Goal: Task Accomplishment & Management: Complete application form

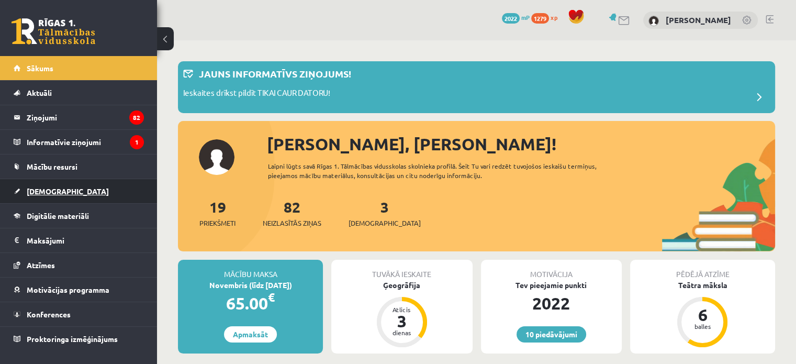
click at [99, 183] on link "[DEMOGRAPHIC_DATA]" at bounding box center [79, 191] width 130 height 24
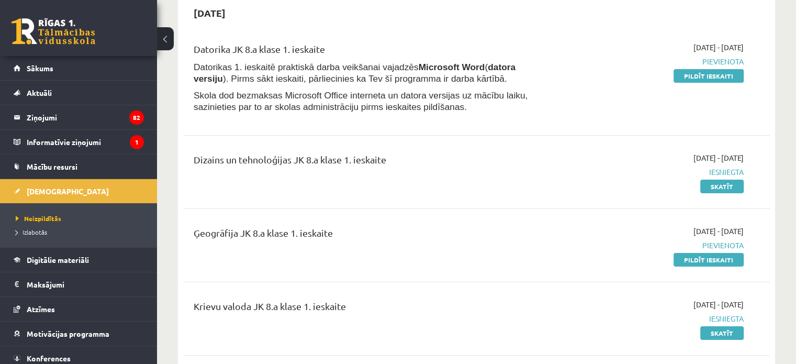
scroll to position [105, 0]
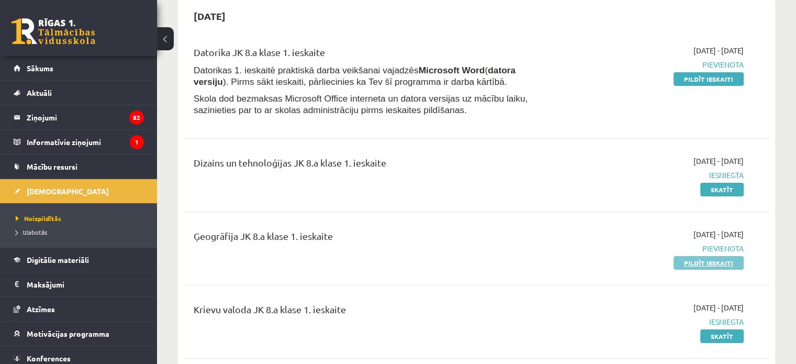
click at [721, 261] on link "Pildīt ieskaiti" at bounding box center [709, 263] width 70 height 14
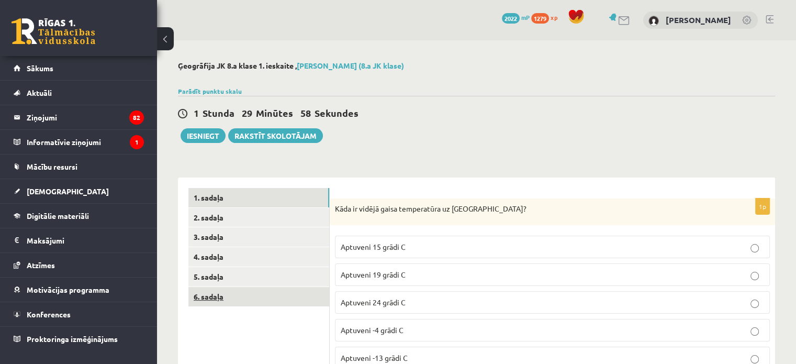
click at [251, 296] on link "6. sadaļa" at bounding box center [258, 296] width 141 height 19
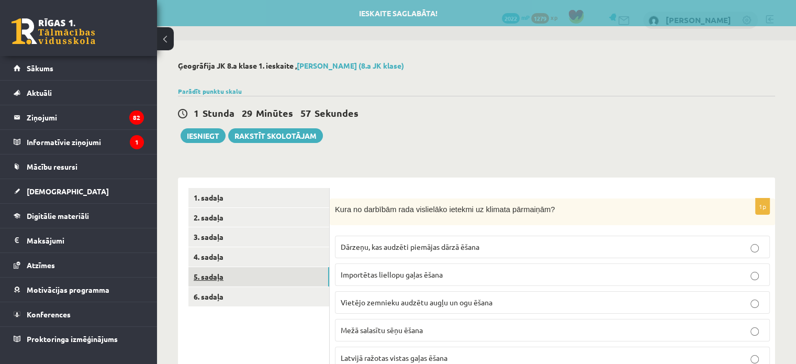
click at [238, 275] on link "5. sadaļa" at bounding box center [258, 276] width 141 height 19
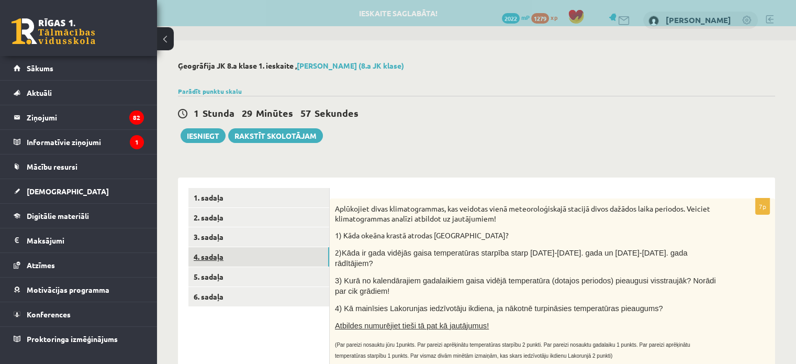
click at [236, 260] on link "4. sadaļa" at bounding box center [258, 256] width 141 height 19
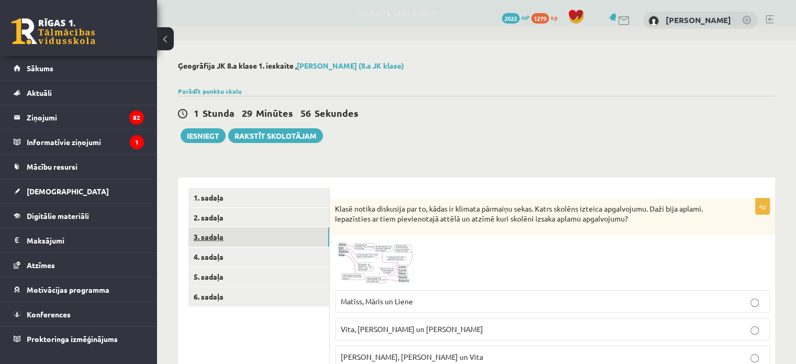
click at [237, 240] on link "3. sadaļa" at bounding box center [258, 236] width 141 height 19
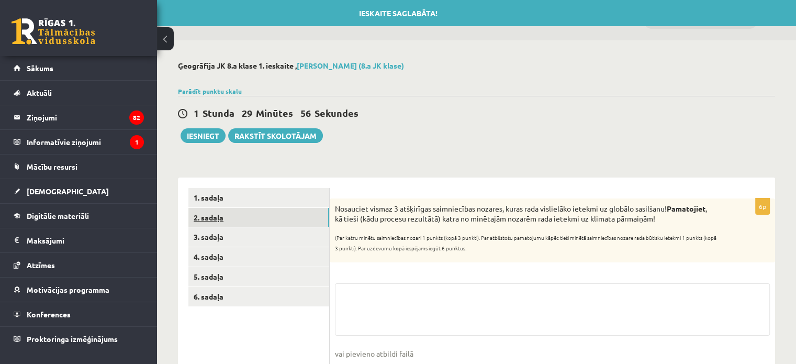
click at [237, 219] on link "2. sadaļa" at bounding box center [258, 217] width 141 height 19
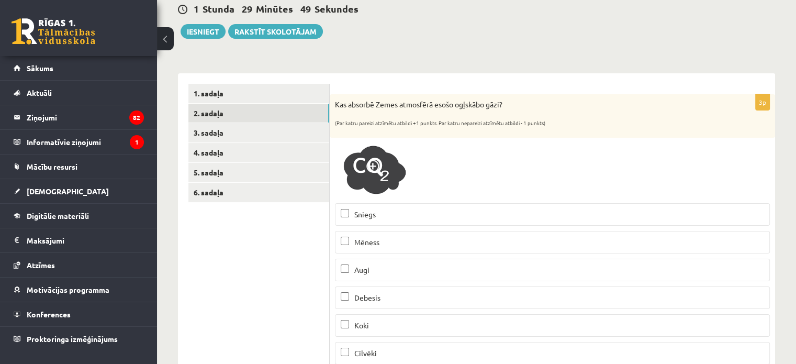
scroll to position [105, 0]
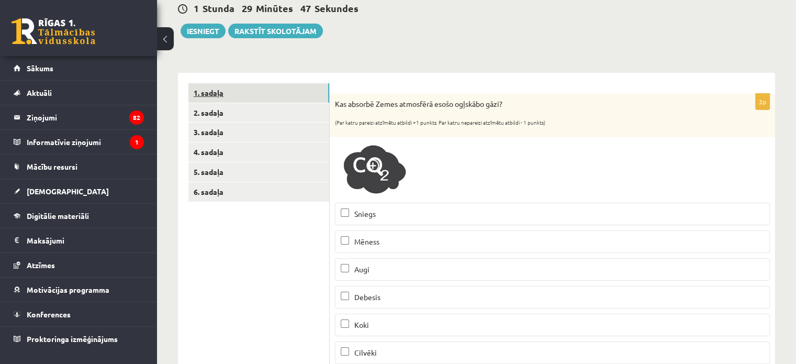
click at [258, 95] on link "1. sadaļa" at bounding box center [258, 92] width 141 height 19
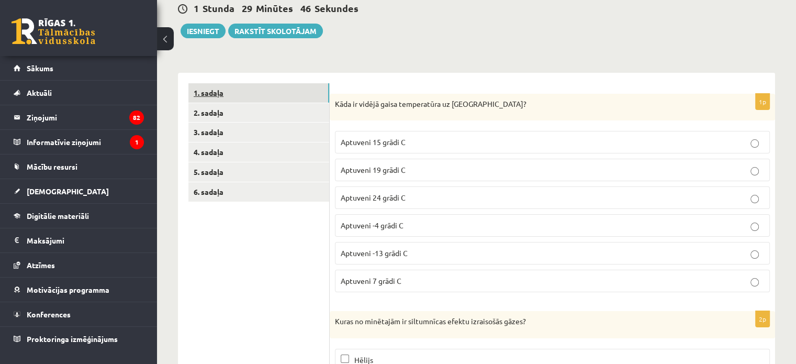
scroll to position [0, 0]
drag, startPoint x: 258, startPoint y: 95, endPoint x: 545, endPoint y: 30, distance: 294.0
click at [547, 32] on div "1 Stunda 29 Minūtes 28 Sekundes Ieskaite saglabāta! Iesniegt Rakstīt skolotājam" at bounding box center [476, 14] width 597 height 47
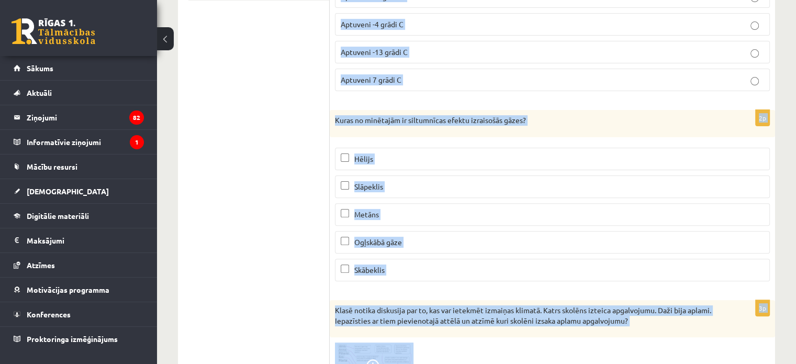
scroll to position [913, 0]
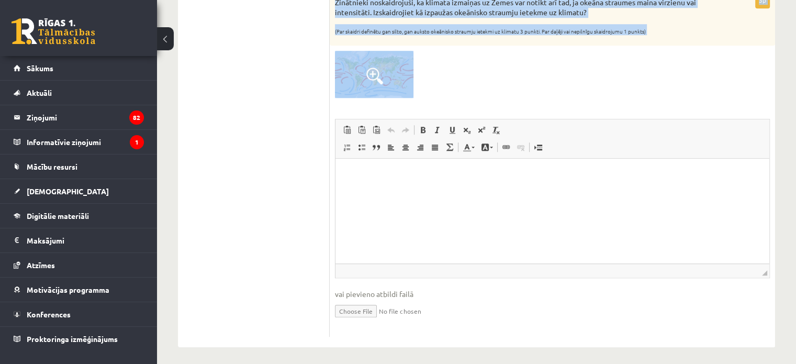
drag, startPoint x: 334, startPoint y: 103, endPoint x: 704, endPoint y: 45, distance: 374.5
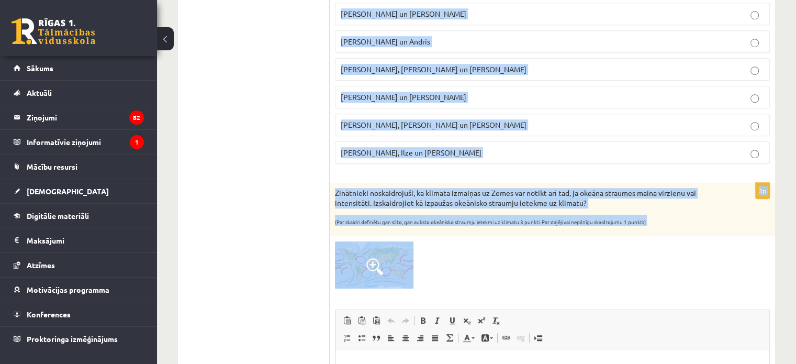
scroll to position [704, 0]
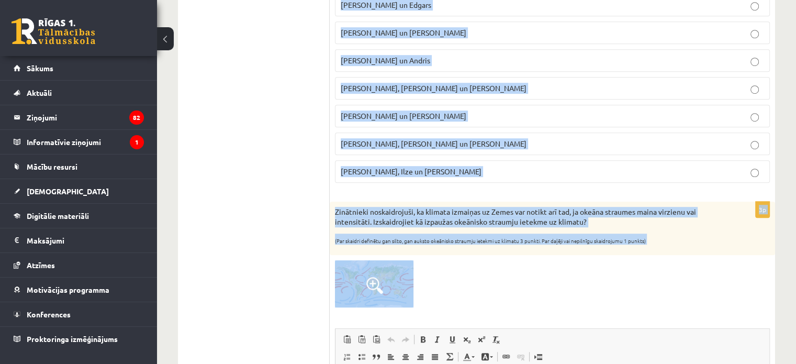
copy form "Lore ip dolors ametc adipiscinge se Doeiu? Temporin 59 utlab E Dolorema 21 aliq…"
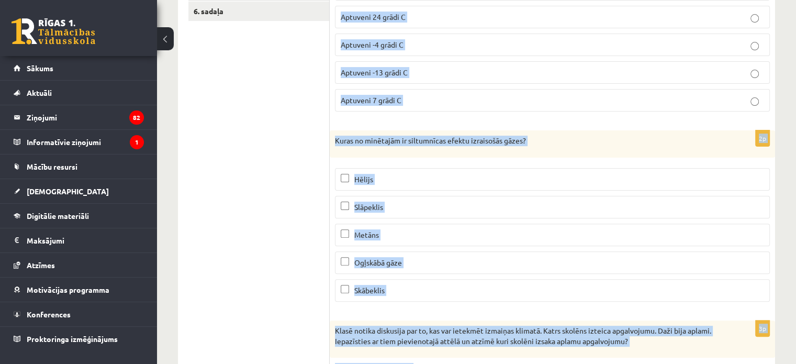
scroll to position [0, 0]
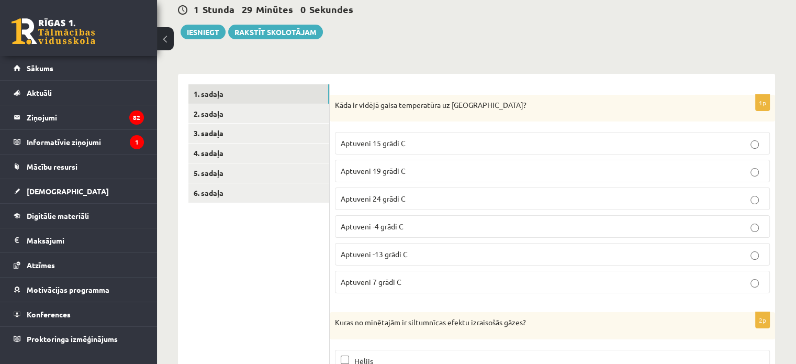
scroll to position [105, 0]
click at [432, 141] on p "Aptuveni 15 grādi C" at bounding box center [552, 142] width 423 height 11
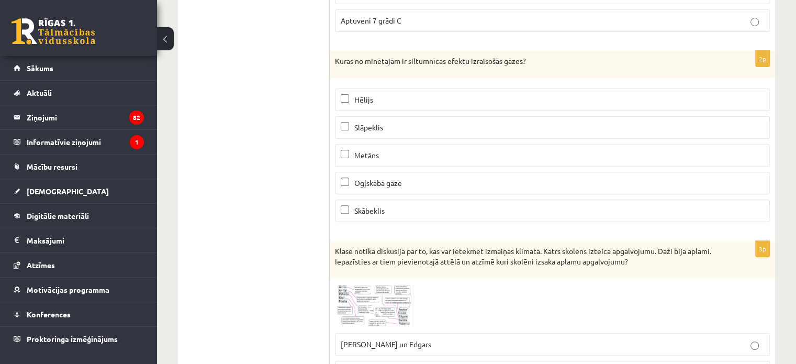
scroll to position [366, 0]
click at [412, 176] on p "Ogļskābā gāze" at bounding box center [552, 181] width 423 height 11
click at [385, 148] on p "Metāns" at bounding box center [552, 153] width 423 height 11
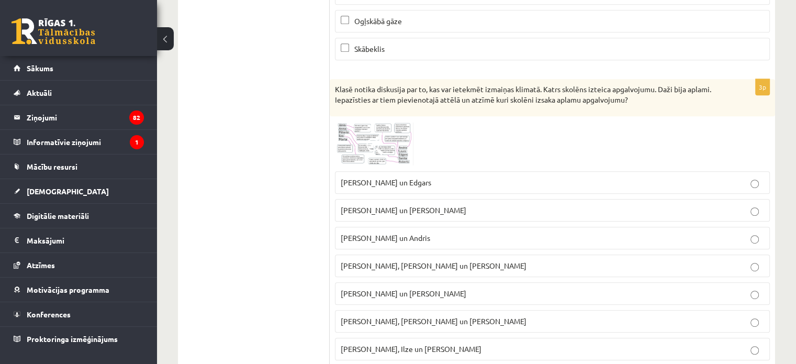
scroll to position [523, 0]
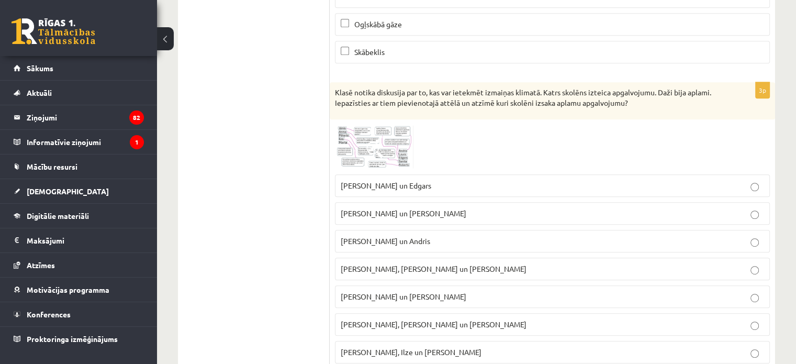
click at [356, 149] on img at bounding box center [374, 147] width 79 height 44
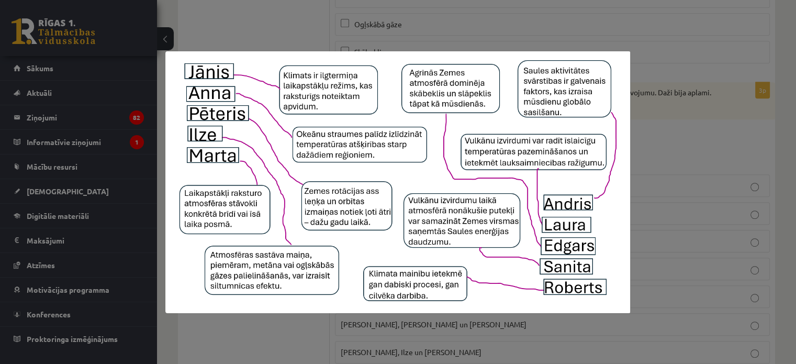
click at [664, 156] on div at bounding box center [398, 182] width 796 height 364
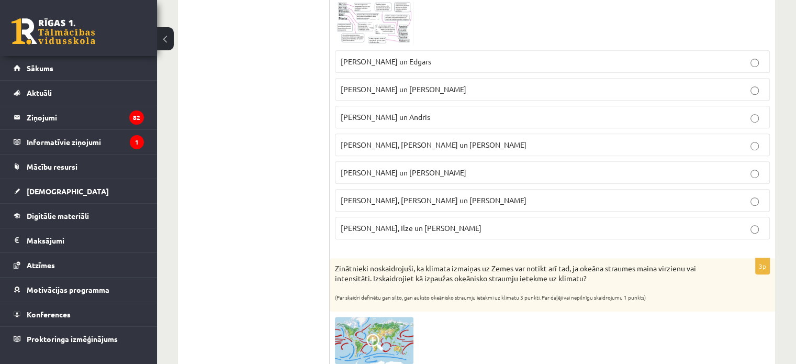
scroll to position [785, 0]
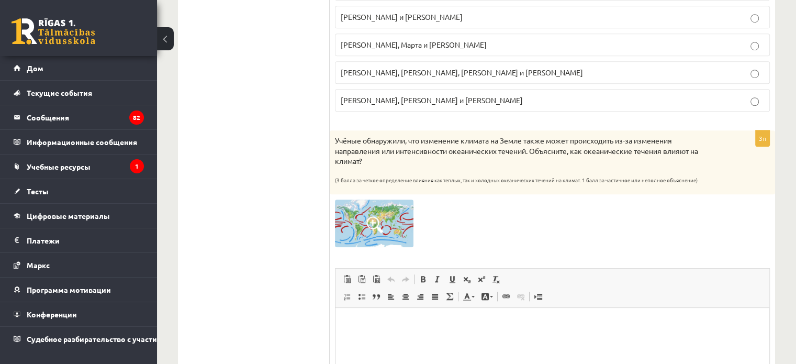
click at [385, 325] on p "Визуальный текстовый редактор, wiswyg-editor-user-answer-47433938845340" at bounding box center [552, 323] width 413 height 11
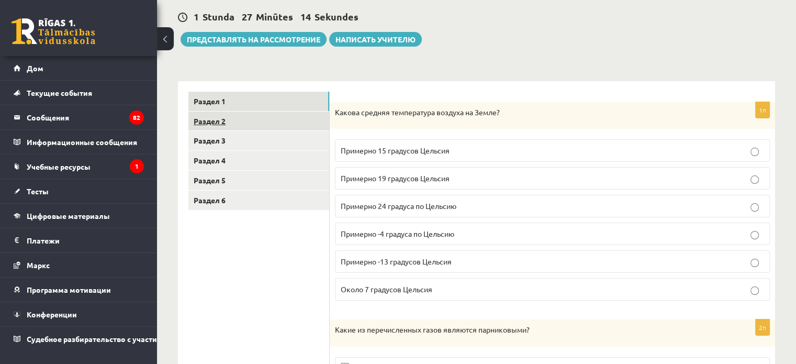
scroll to position [0, 0]
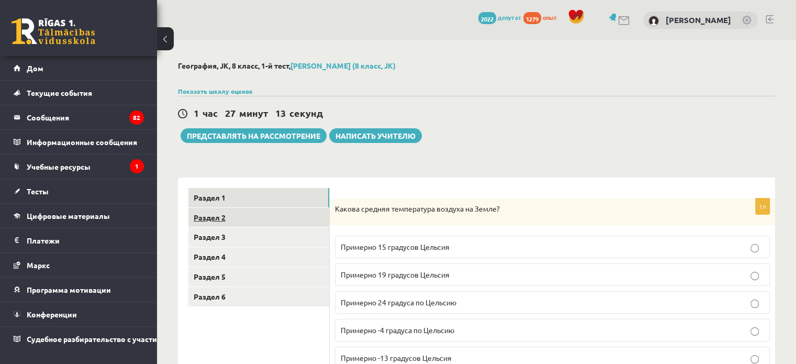
click at [226, 215] on link "Раздел 2" at bounding box center [258, 217] width 141 height 19
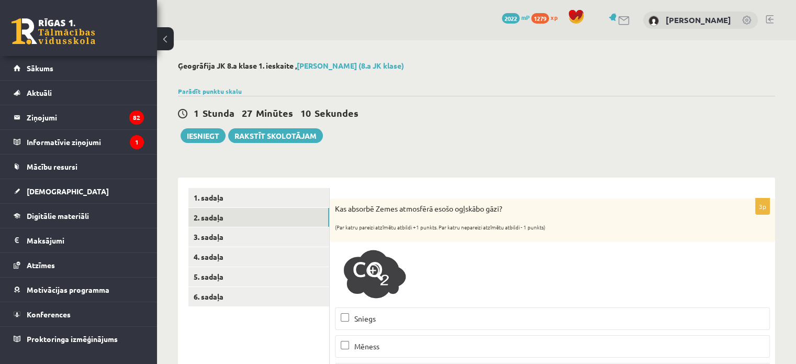
drag, startPoint x: 644, startPoint y: 120, endPoint x: 541, endPoint y: 142, distance: 105.0
click at [644, 120] on div "1 Stunda 27 Minūtes 10 Sekundes" at bounding box center [476, 114] width 597 height 14
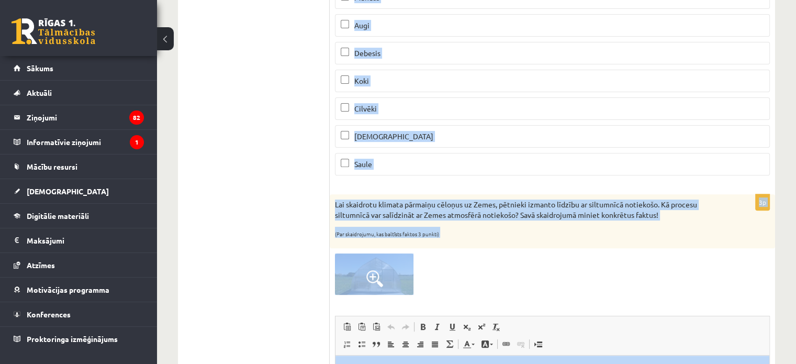
scroll to position [547, 0]
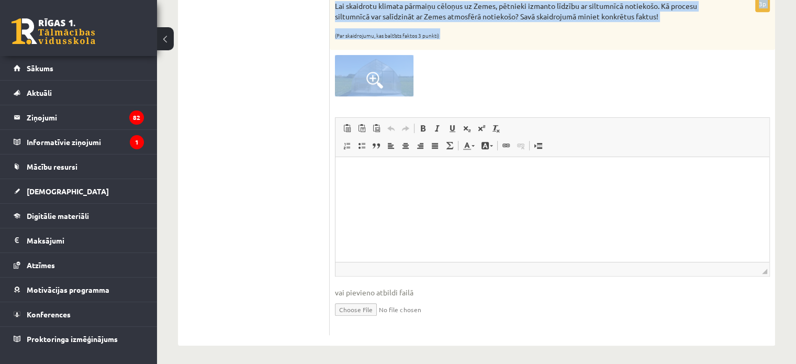
drag, startPoint x: 335, startPoint y: 207, endPoint x: 709, endPoint y: 83, distance: 394.3
copy form "Kas absorbē Zemes atmosfērā esošo ogļskābo gāzi? (Par katru pareizi atzīmētu at…"
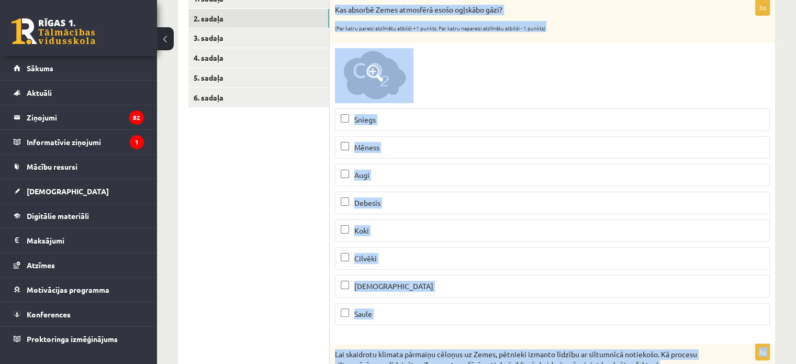
scroll to position [209, 0]
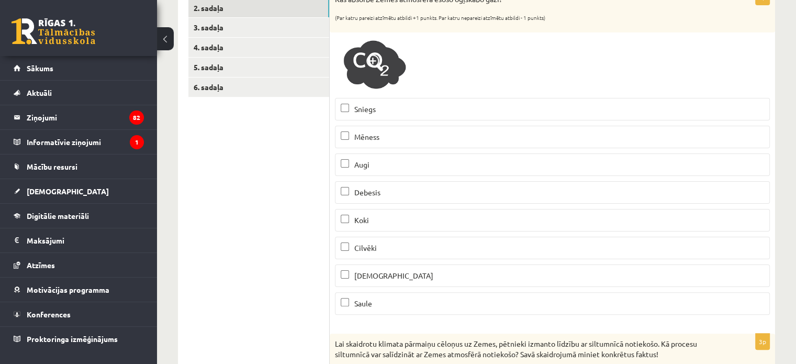
click at [274, 277] on ul "1. sadaļa 2. sadaļa 3. sadaļa 4. sadaļa 5. sadaļa 6. sadaļa" at bounding box center [258, 326] width 141 height 694
click at [354, 171] on label "Augi" at bounding box center [552, 164] width 435 height 23
click at [363, 222] on span "Koki" at bounding box center [361, 219] width 15 height 9
click at [400, 270] on p "[DEMOGRAPHIC_DATA]" at bounding box center [552, 275] width 423 height 11
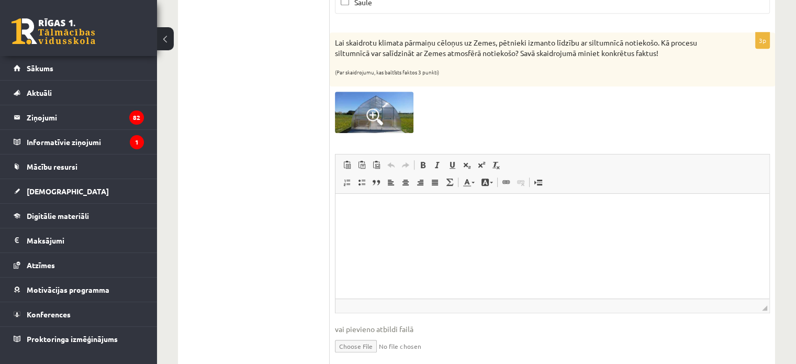
scroll to position [523, 0]
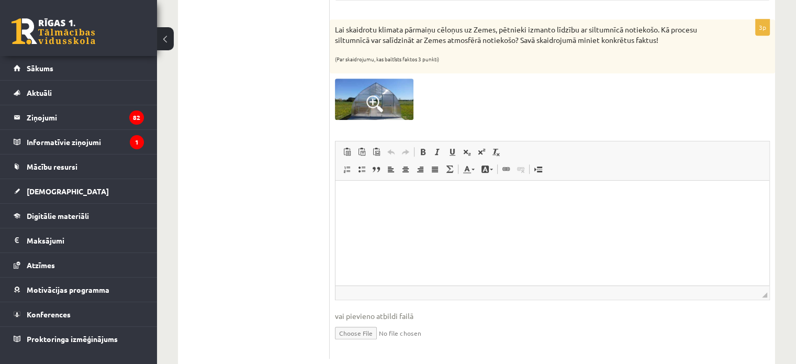
click at [368, 212] on html at bounding box center [552, 196] width 434 height 32
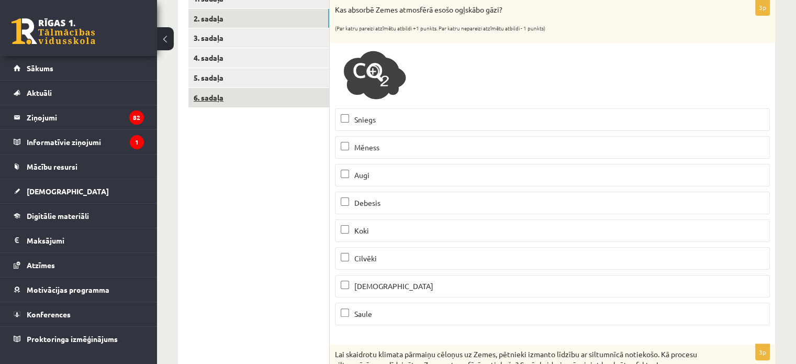
scroll to position [105, 0]
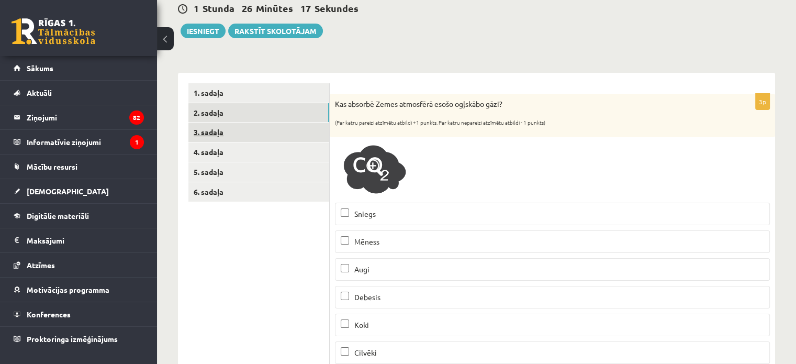
click at [223, 136] on link "3. sadaļa" at bounding box center [258, 131] width 141 height 19
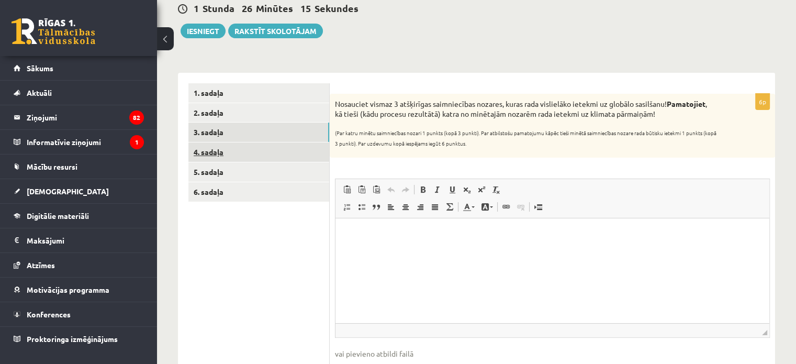
scroll to position [0, 0]
drag, startPoint x: 335, startPoint y: 102, endPoint x: 495, endPoint y: 146, distance: 166.1
click at [495, 146] on div "Nosauciet vismaz 3 atšķirīgas saimniecības nozares, kuras rada vislielāko ietek…" at bounding box center [552, 126] width 445 height 64
copy div "Nosauciet vismaz 3 atšķirīgas saimniecības nozares, kuras rada vislielāko ietek…"
click at [355, 238] on p "Визуальный текстовый редактор, wiswyg-editor-user-answer-47433955818840" at bounding box center [552, 234] width 413 height 11
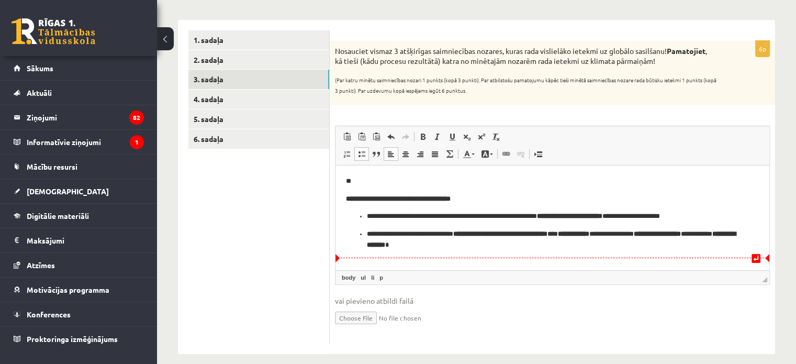
scroll to position [168, 0]
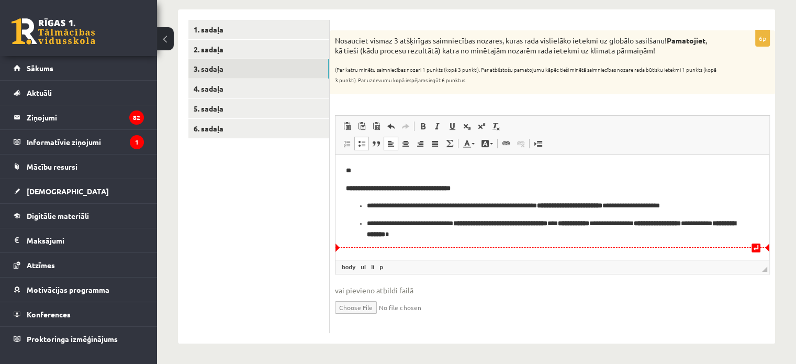
click at [365, 251] on html "**********" at bounding box center [552, 203] width 434 height 96
click at [363, 248] on html "**********" at bounding box center [552, 203] width 434 height 96
click at [363, 221] on ul "**********" at bounding box center [552, 219] width 413 height 39
click at [487, 238] on p "**********" at bounding box center [553, 229] width 372 height 22
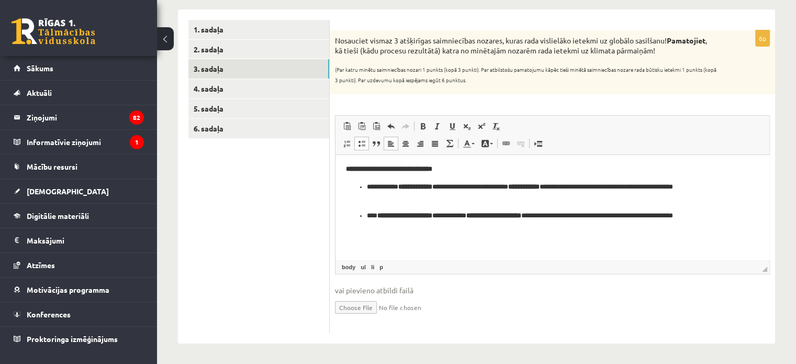
scroll to position [101, 0]
click at [533, 261] on span "◢ Путь элементов body ul li p" at bounding box center [552, 267] width 434 height 14
click at [516, 254] on html "**********" at bounding box center [552, 157] width 434 height 206
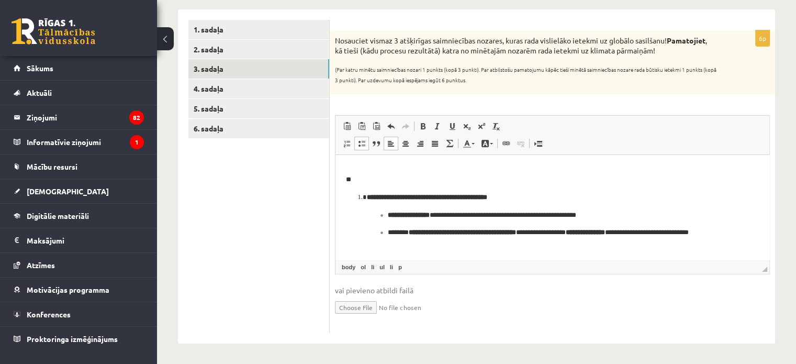
scroll to position [165, 0]
click at [367, 198] on li "**********" at bounding box center [552, 220] width 371 height 57
click at [367, 193] on li "**********" at bounding box center [552, 220] width 371 height 57
click at [367, 197] on li "**********" at bounding box center [552, 220] width 371 height 57
click at [367, 198] on li "**********" at bounding box center [552, 220] width 371 height 57
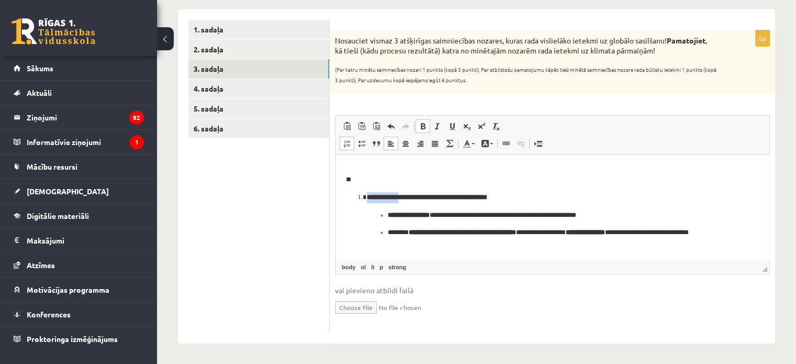
click at [367, 198] on li "**********" at bounding box center [552, 220] width 371 height 57
click at [372, 212] on ul "**********" at bounding box center [552, 229] width 371 height 39
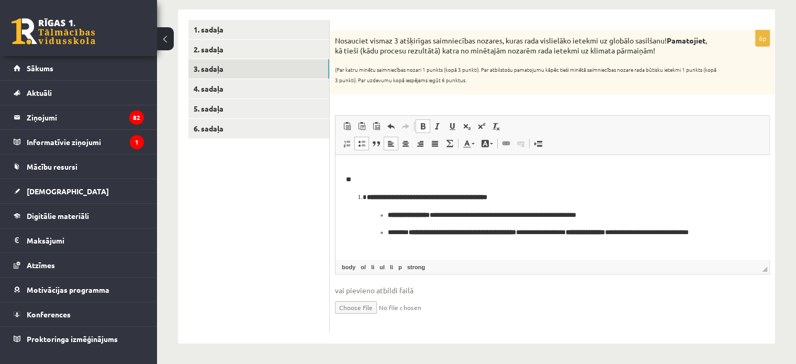
drag, startPoint x: 385, startPoint y: 215, endPoint x: 369, endPoint y: 200, distance: 21.9
click at [373, 213] on ul "**********" at bounding box center [552, 229] width 371 height 39
click at [362, 197] on ol "**********" at bounding box center [552, 220] width 413 height 57
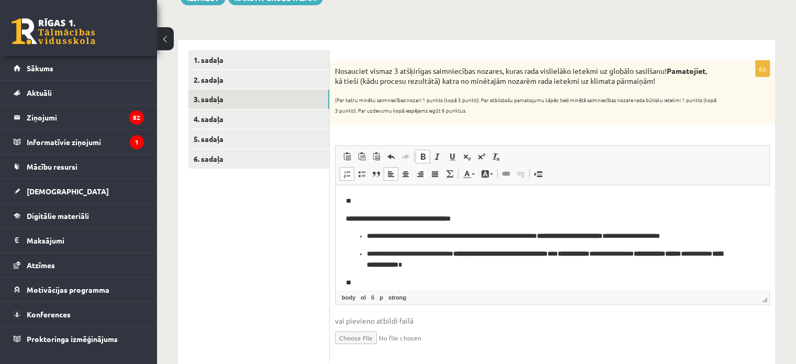
scroll to position [11, 0]
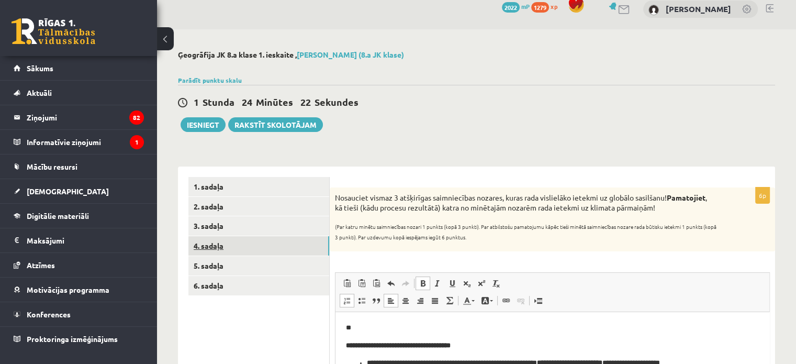
click at [238, 244] on link "4. sadaļa" at bounding box center [258, 245] width 141 height 19
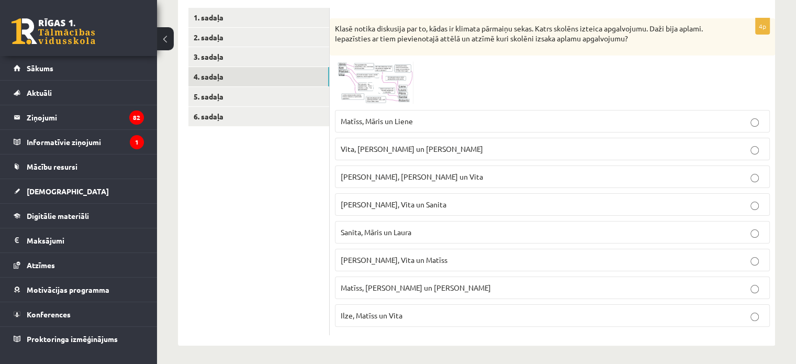
scroll to position [182, 0]
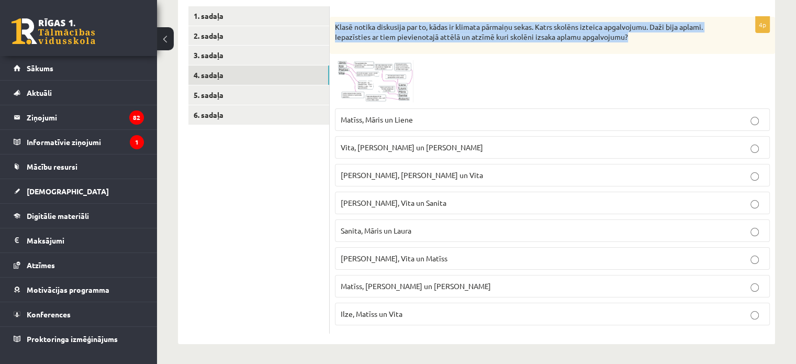
drag, startPoint x: 335, startPoint y: 24, endPoint x: 636, endPoint y: 44, distance: 301.6
click at [636, 44] on div "Klasē notika diskusija par to, kādas ir klimata pārmaiņu sekas. Katrs skolēns i…" at bounding box center [552, 35] width 445 height 37
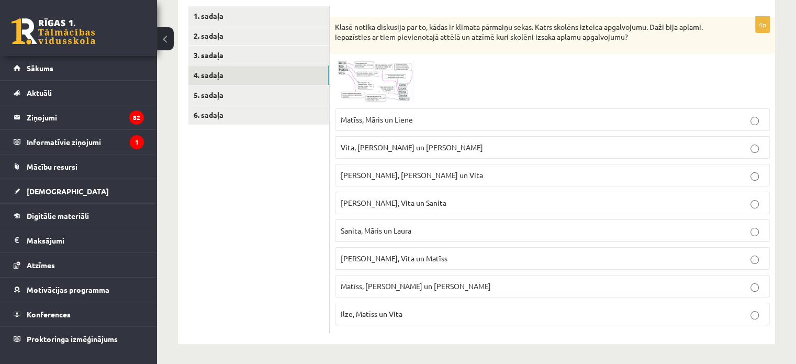
click at [260, 194] on ul "1. sadaļa 2. sadaļa 3. sadaļa 4. sadaļa 5. sadaļa 6. sadaļa" at bounding box center [258, 170] width 141 height 328
click at [391, 119] on span "Matīss, Māris un Liene" at bounding box center [377, 119] width 72 height 9
click at [432, 117] on p "Matīss, Māris un Liene" at bounding box center [552, 119] width 423 height 11
click at [419, 215] on fieldset "Matīss, Māris un Liene Vita, Liene un [PERSON_NAME], [PERSON_NAME] un [PERSON_N…" at bounding box center [552, 215] width 435 height 225
click at [409, 253] on span "[PERSON_NAME], Vita un Matīss" at bounding box center [394, 257] width 107 height 9
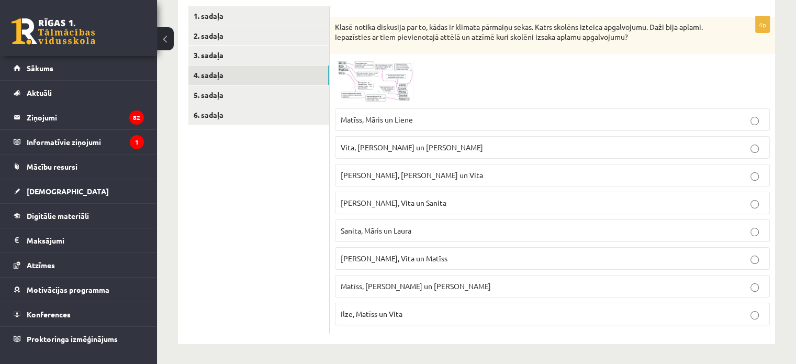
click at [414, 157] on label "Vita, [PERSON_NAME] un [PERSON_NAME]" at bounding box center [552, 147] width 435 height 23
click at [401, 203] on span "[PERSON_NAME], Vita un Sanita" at bounding box center [394, 202] width 106 height 9
click at [221, 98] on link "5. sadaļa" at bounding box center [258, 94] width 141 height 19
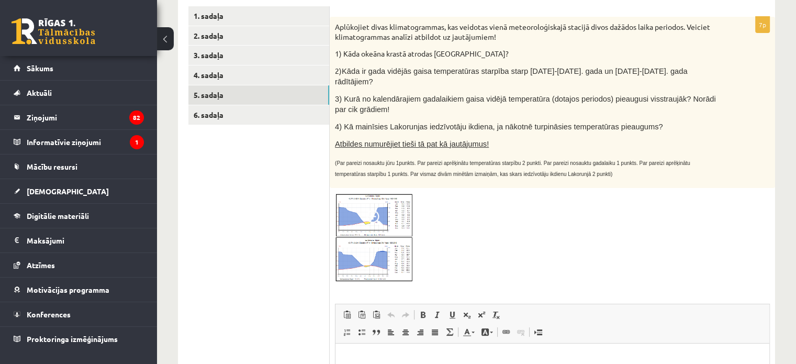
scroll to position [0, 0]
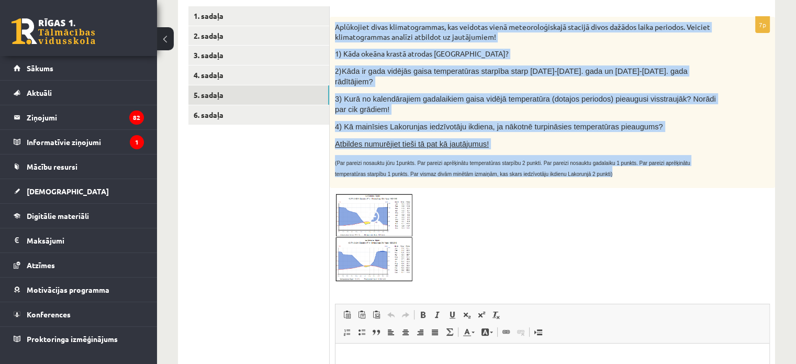
drag, startPoint x: 337, startPoint y: 24, endPoint x: 618, endPoint y: 165, distance: 315.1
click at [619, 165] on div "Aplūkojiet divas klimatogrammas, kas veidotas vienā meteoroloģiskajā stacijā di…" at bounding box center [552, 103] width 445 height 172
copy div "Aplūkojiet divas klimatogrammas, kas veidotas vienā meteoroloģiskajā stacijā di…"
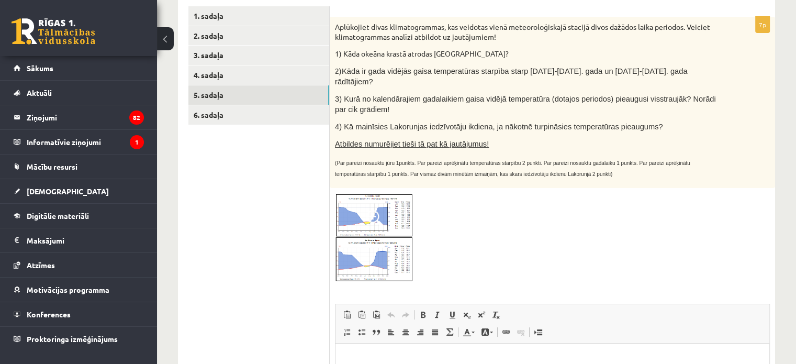
click at [311, 200] on ul "1. sadaļa 2. sadaļa 3. sadaļa 4. sadaļa 5. sadaļa 6. sadaļa" at bounding box center [258, 263] width 141 height 515
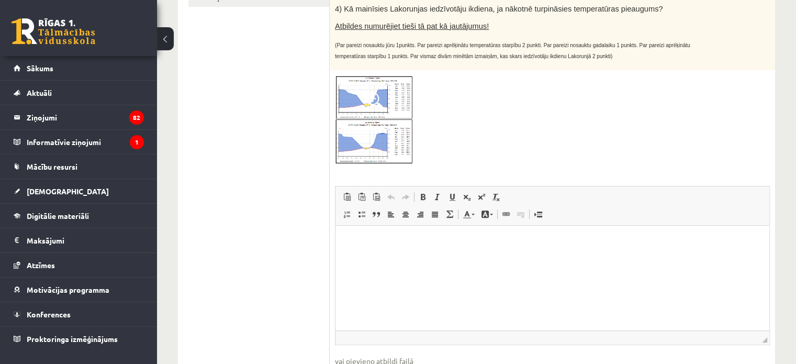
scroll to position [129, 0]
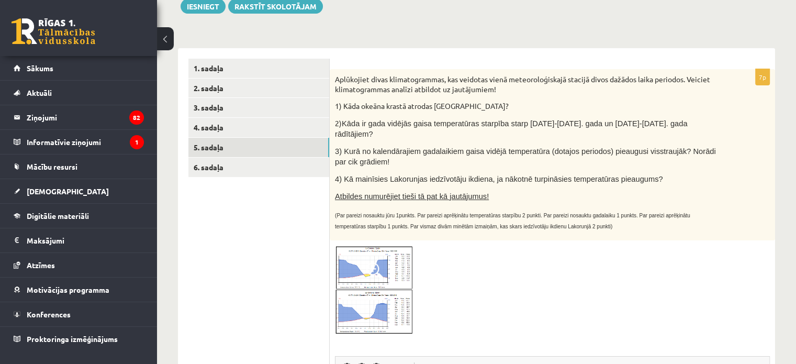
click at [423, 257] on div at bounding box center [552, 290] width 435 height 90
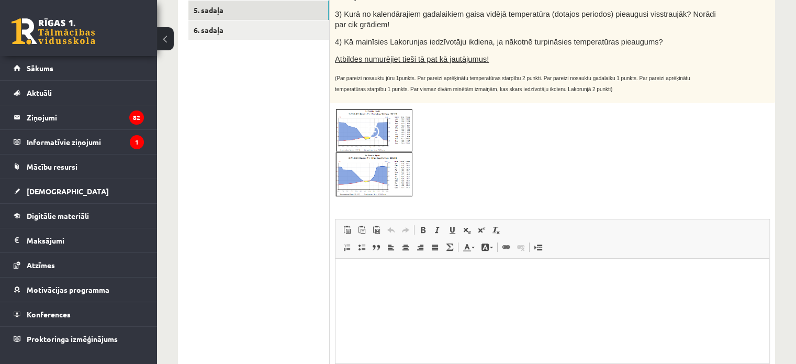
scroll to position [359, 0]
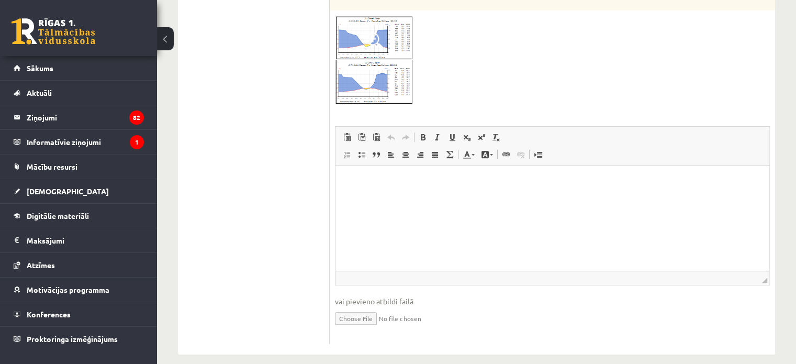
click at [340, 186] on html at bounding box center [552, 182] width 434 height 32
click at [351, 197] on p "**********" at bounding box center [552, 199] width 413 height 11
click at [479, 200] on p "**********" at bounding box center [552, 199] width 413 height 11
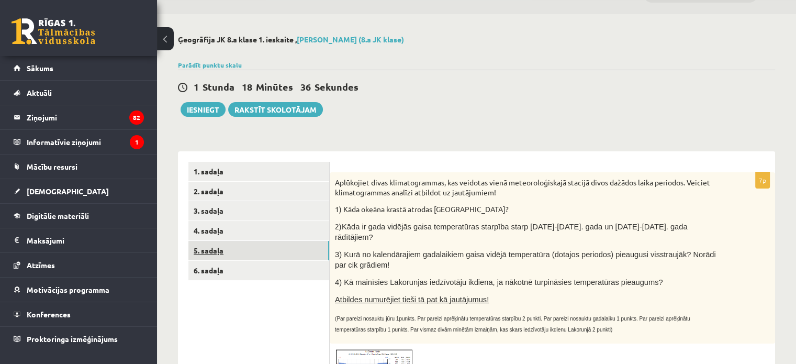
scroll to position [52, 0]
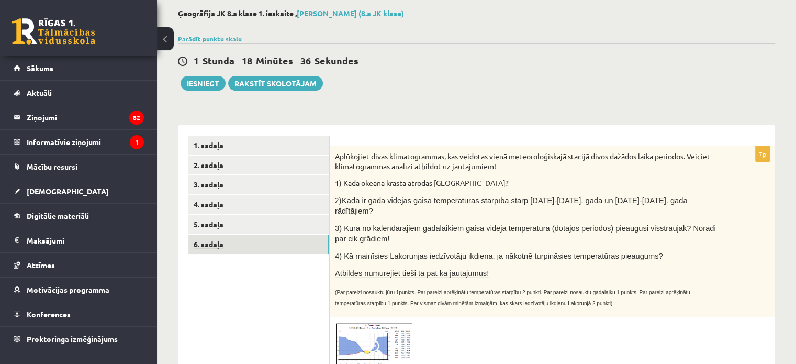
click at [255, 242] on link "6. sadaļa" at bounding box center [258, 243] width 141 height 19
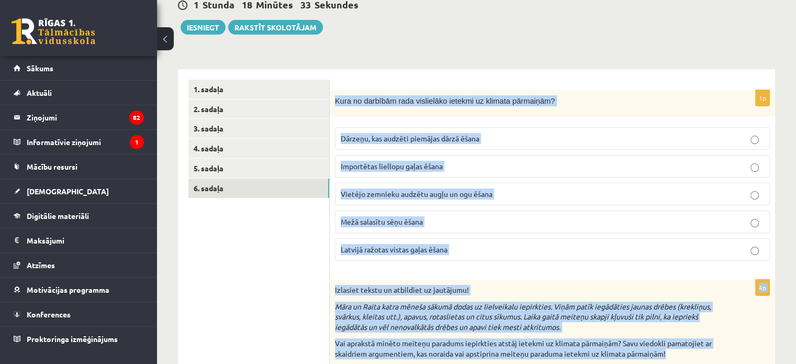
scroll to position [400, 0]
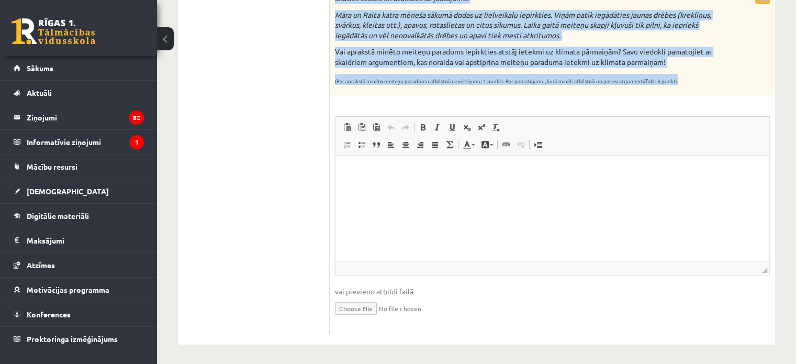
drag, startPoint x: 334, startPoint y: 153, endPoint x: 702, endPoint y: 94, distance: 372.2
click at [702, 94] on form "1p Kura no darbībām rada vislielāko ietekmi uz klimata pārmaiņām? Dārzeņu, kas …" at bounding box center [552, 61] width 424 height 546
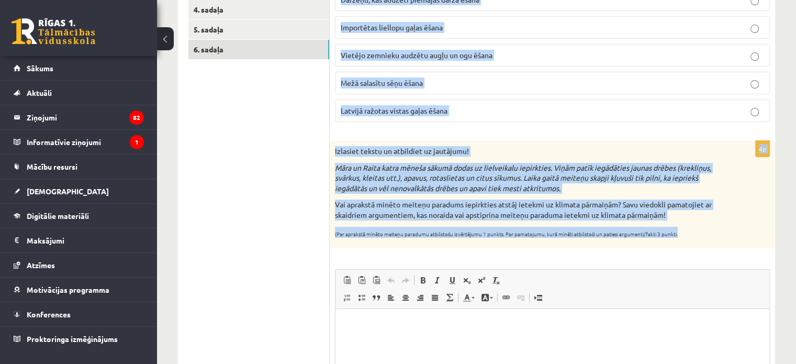
scroll to position [243, 0]
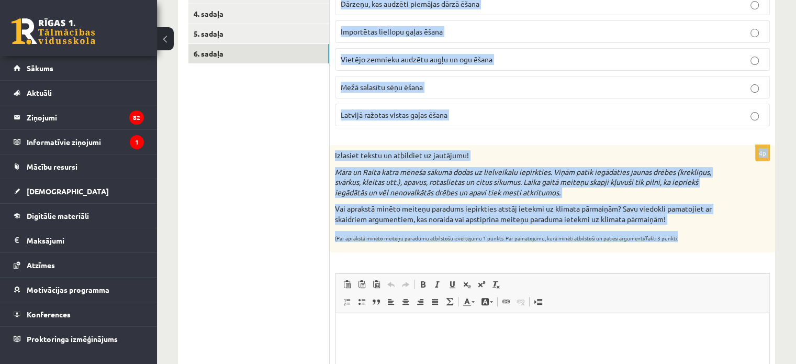
copy form "Lore ip dolorsit amet consectetu adipisc el seddoei temporinc? Utlabor, etd mag…"
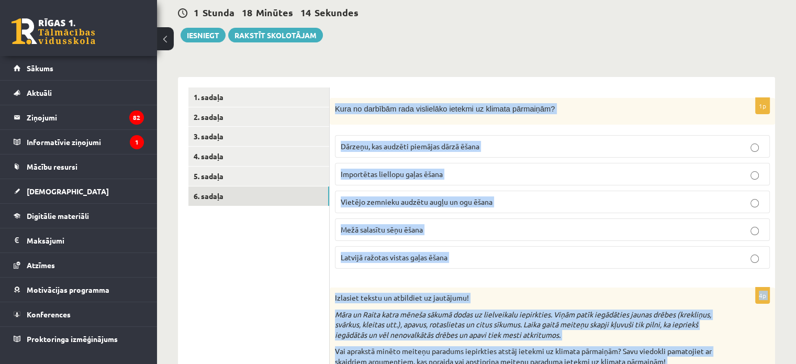
scroll to position [105, 0]
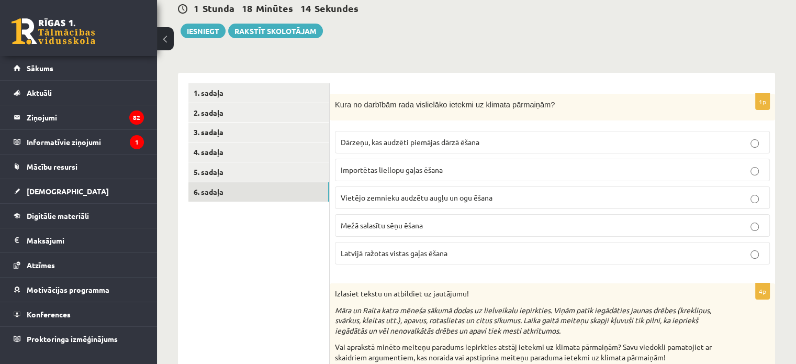
click at [278, 302] on ul "1. sadaļa 2. sadaļa 3. sadaļa 4. sadaļa 5. sadaļa 6. sadaļa" at bounding box center [258, 356] width 141 height 546
click at [396, 175] on label "Importētas liellopu gaļas ēšana" at bounding box center [552, 170] width 435 height 23
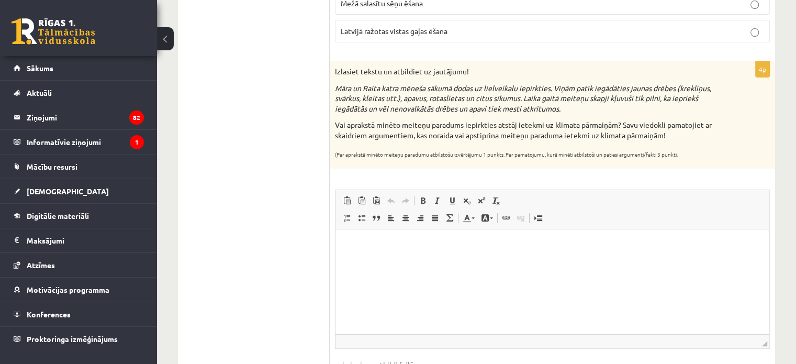
scroll to position [366, 0]
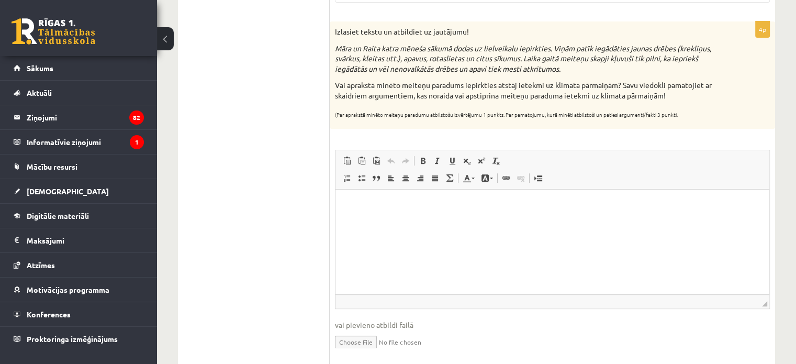
click at [389, 211] on html at bounding box center [552, 205] width 434 height 32
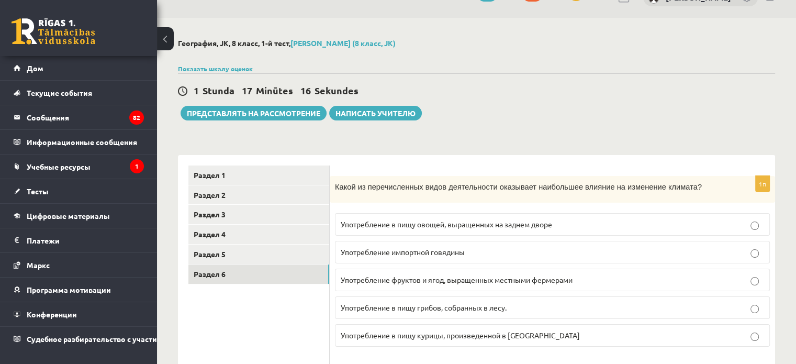
scroll to position [0, 0]
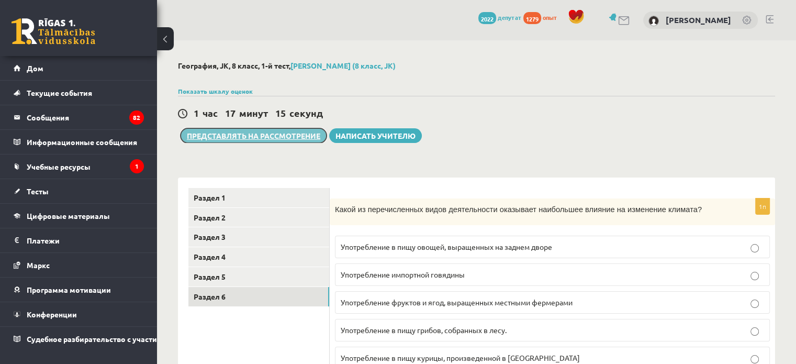
click at [293, 136] on font "Представлять на рассмотрение" at bounding box center [253, 135] width 133 height 9
